Goal: Find specific page/section: Find specific page/section

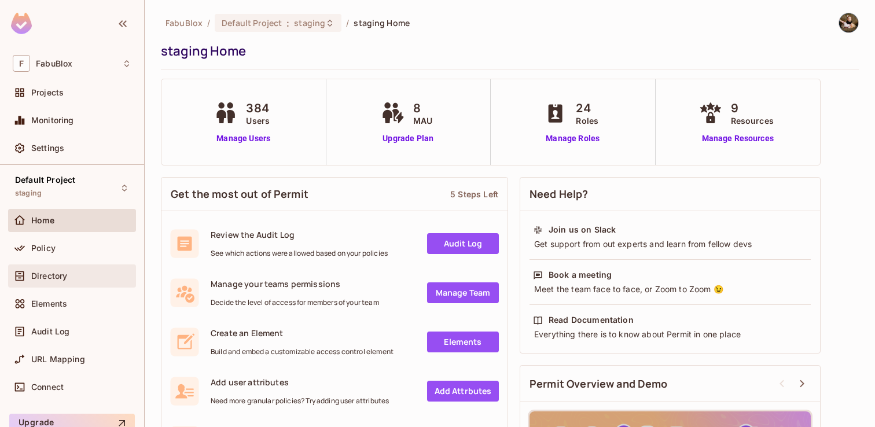
click at [57, 271] on span "Directory" at bounding box center [49, 275] width 36 height 9
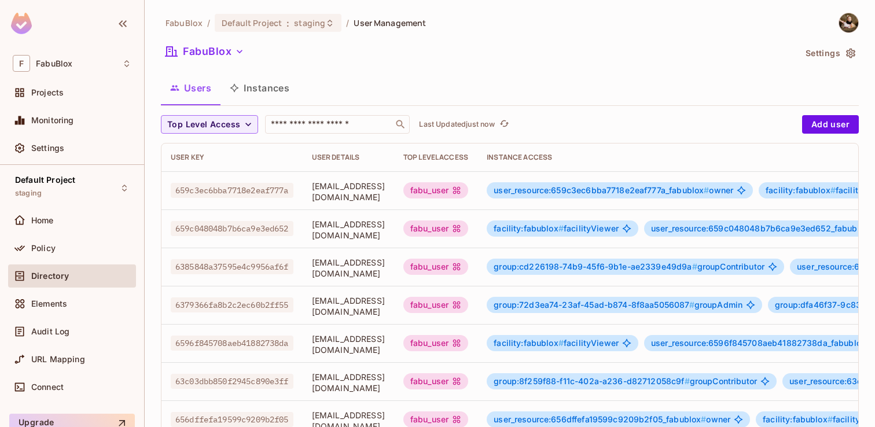
click at [276, 83] on button "Instances" at bounding box center [259, 87] width 78 height 29
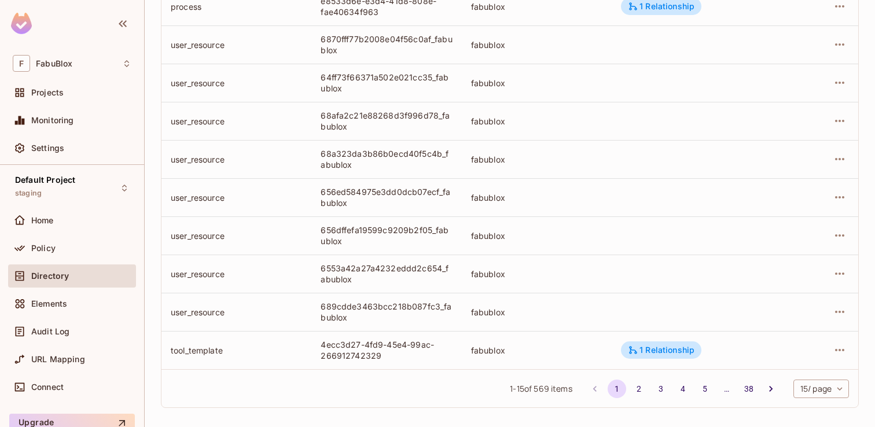
scroll to position [381, 0]
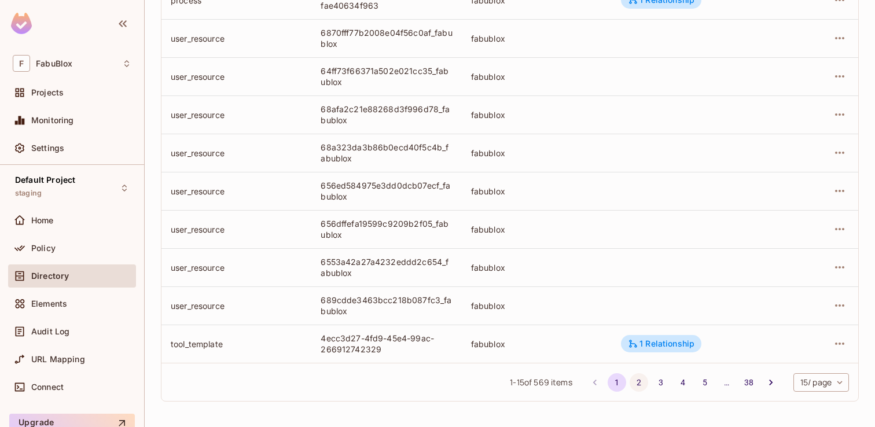
click at [631, 377] on button "2" at bounding box center [639, 382] width 19 height 19
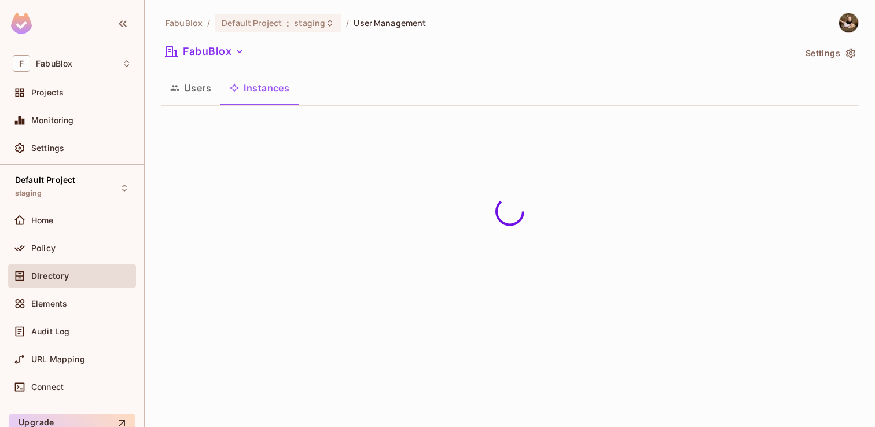
scroll to position [0, 0]
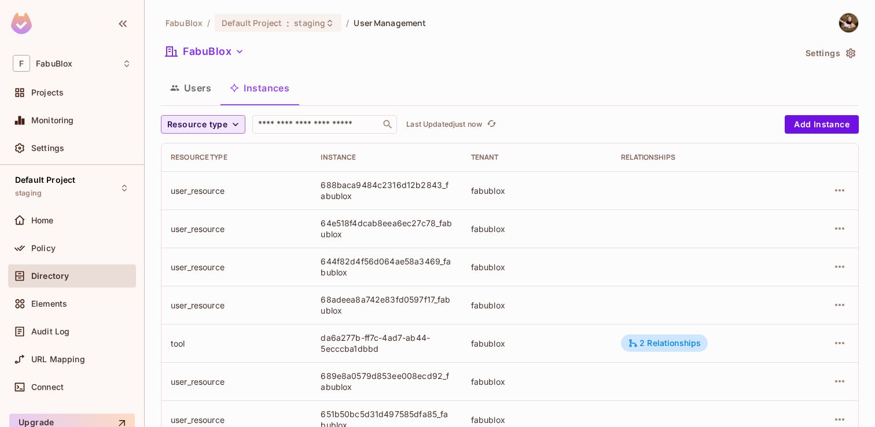
click at [219, 123] on span "Resource type" at bounding box center [197, 124] width 60 height 14
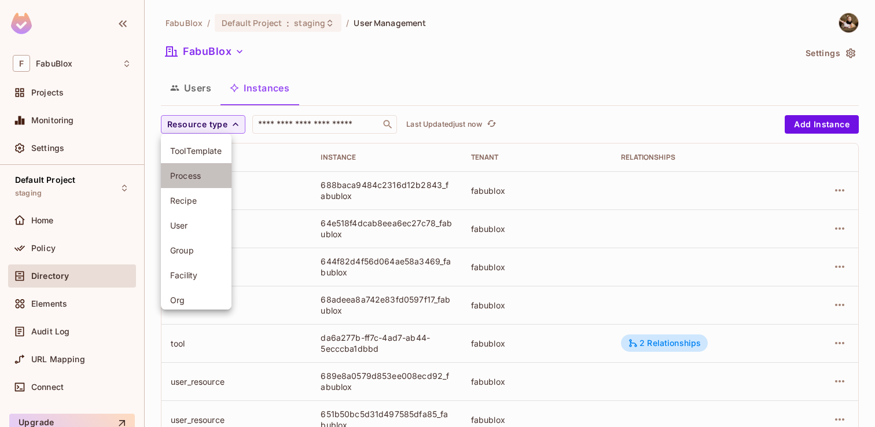
click at [208, 182] on li "Process" at bounding box center [196, 175] width 71 height 25
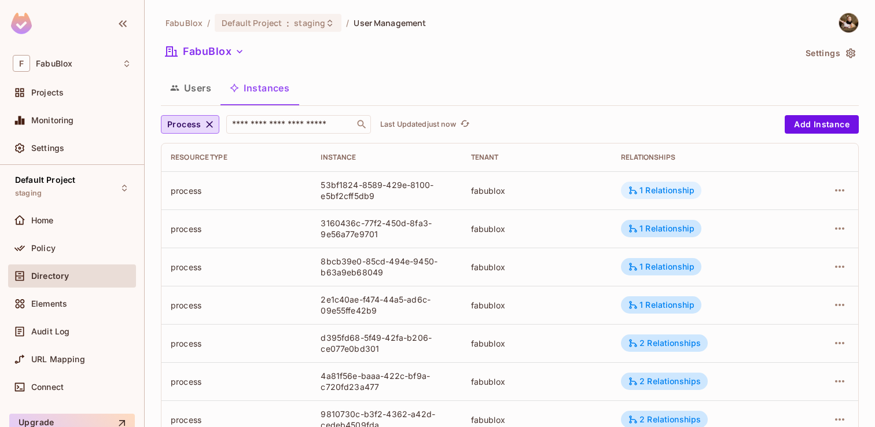
click at [662, 190] on div "1 Relationship" at bounding box center [661, 190] width 67 height 10
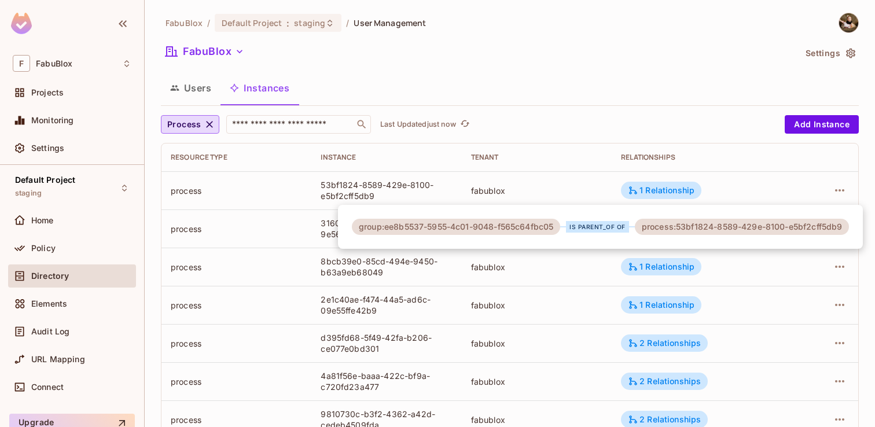
click at [620, 89] on div at bounding box center [437, 213] width 875 height 427
